Goal: Information Seeking & Learning: Learn about a topic

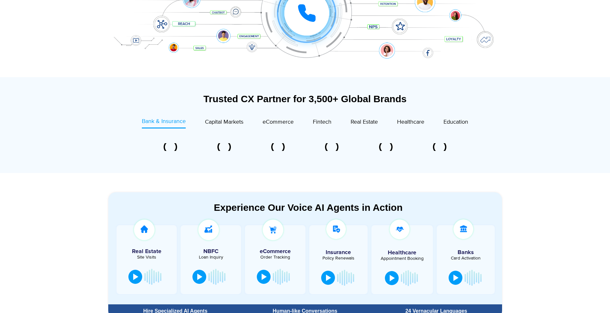
scroll to position [349, 0]
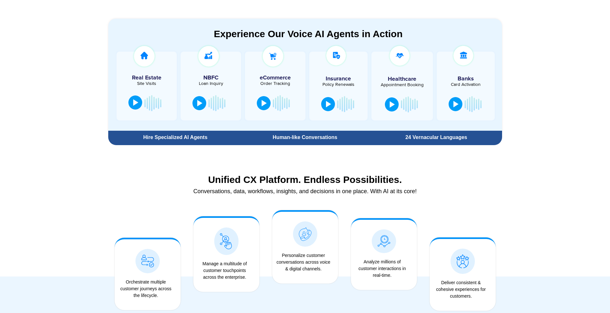
click at [134, 105] on div at bounding box center [135, 102] width 5 height 6
click at [134, 106] on div at bounding box center [135, 102] width 5 height 6
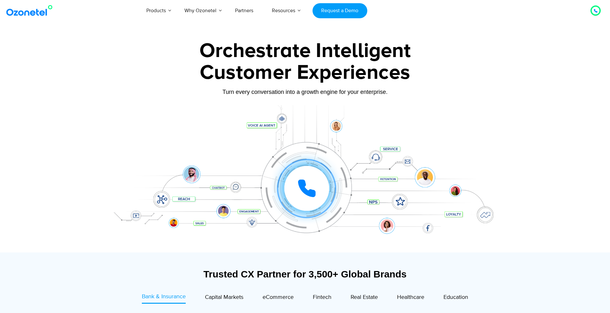
click at [306, 182] on icon at bounding box center [306, 188] width 19 height 19
click at [299, 162] on div "1 2 3 4 5 6 7 8 9 # 0" at bounding box center [282, 162] width 45 height 45
click at [295, 162] on div "0" at bounding box center [292, 162] width 10 height 10
click at [304, 158] on div "1" at bounding box center [307, 158] width 10 height 10
click at [313, 161] on div "Click to end call Call connected 1 2 3 4 5 6 7 8 9 # 0" at bounding box center [305, 175] width 400 height 109
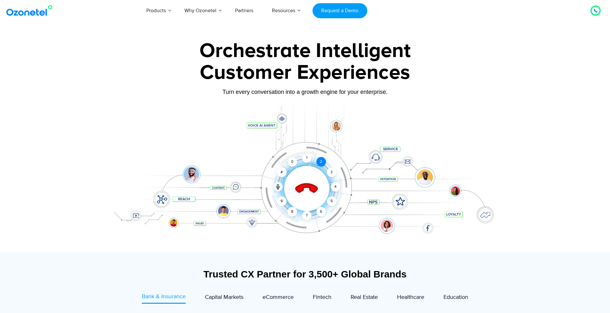
click at [325, 163] on div "2" at bounding box center [321, 162] width 10 height 10
click at [333, 172] on div "3" at bounding box center [331, 172] width 10 height 10
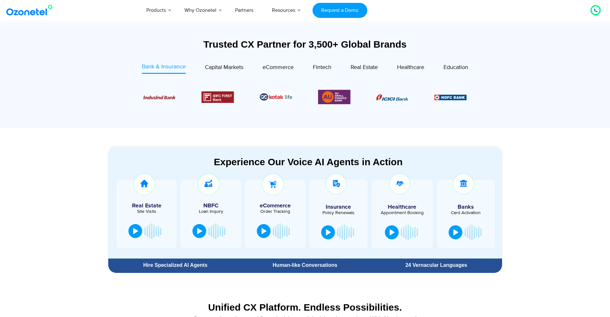
scroll to position [230, 0]
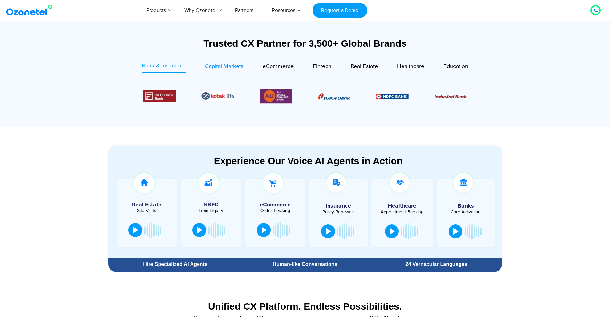
click at [222, 66] on span "Capital Markets" at bounding box center [224, 66] width 38 height 7
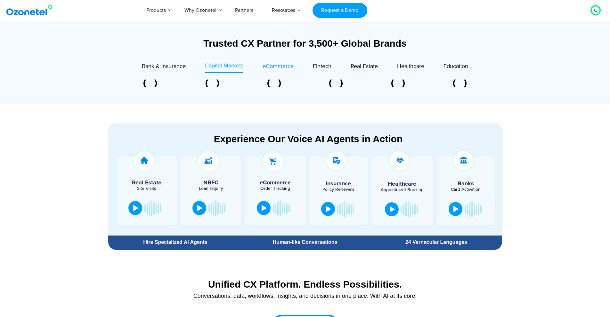
click at [284, 66] on span "eCommerce" at bounding box center [277, 66] width 31 height 7
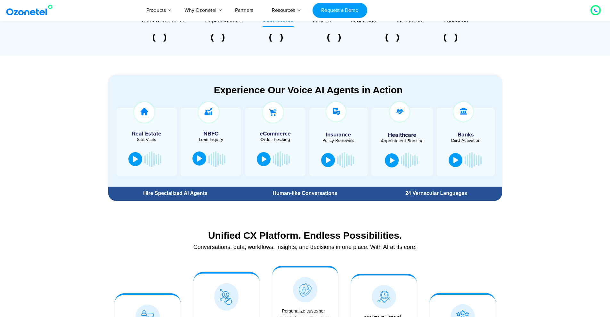
scroll to position [280, 0]
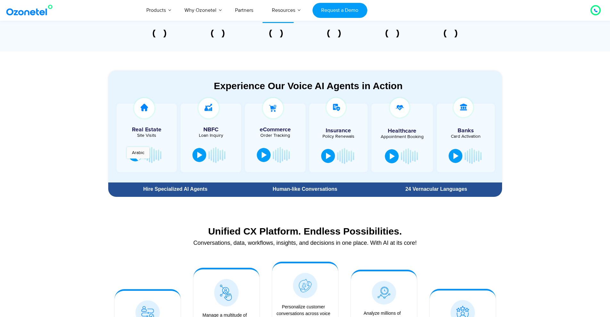
click at [138, 162] on button at bounding box center [135, 155] width 14 height 14
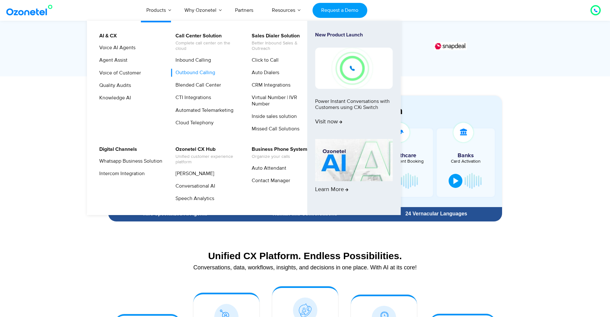
click at [192, 73] on link "Outbound Calling" at bounding box center [193, 73] width 45 height 8
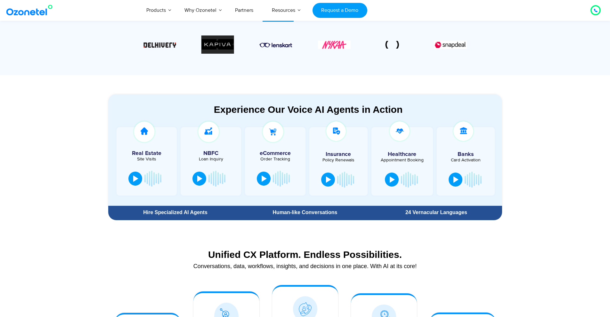
scroll to position [293, 0]
